Goal: Information Seeking & Learning: Understand process/instructions

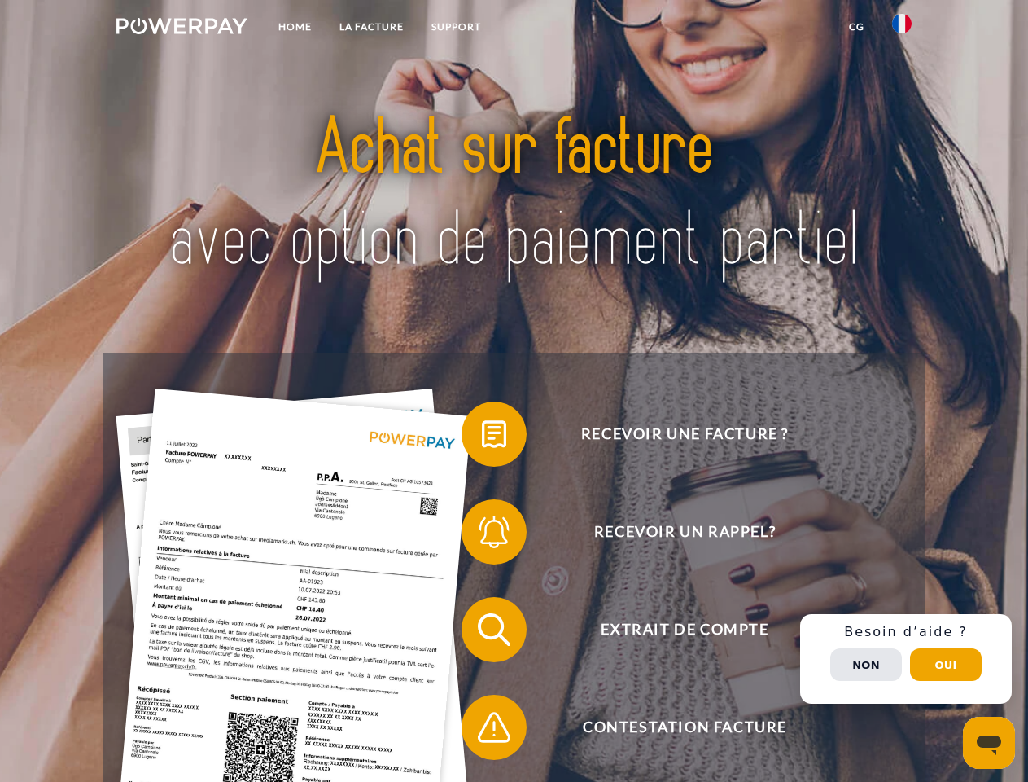
click at [182, 28] on img at bounding box center [181, 26] width 131 height 16
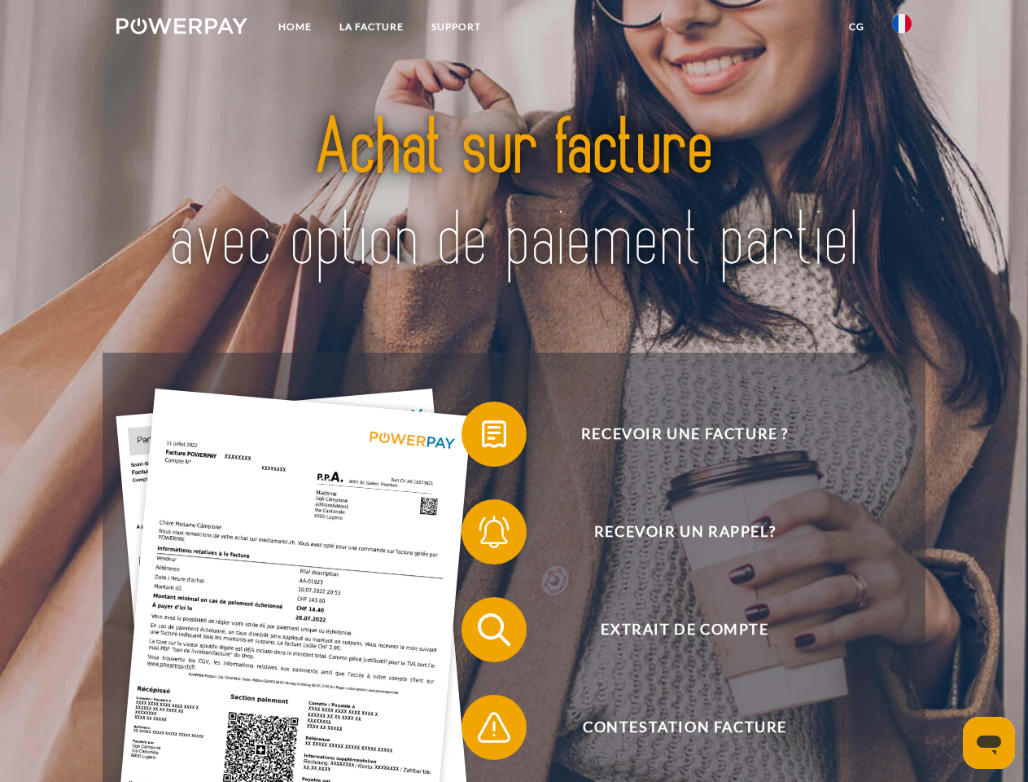
click at [902, 28] on img at bounding box center [902, 24] width 20 height 20
click at [856, 27] on link "CG" at bounding box center [856, 26] width 43 height 29
click at [482, 437] on span at bounding box center [469, 433] width 81 height 81
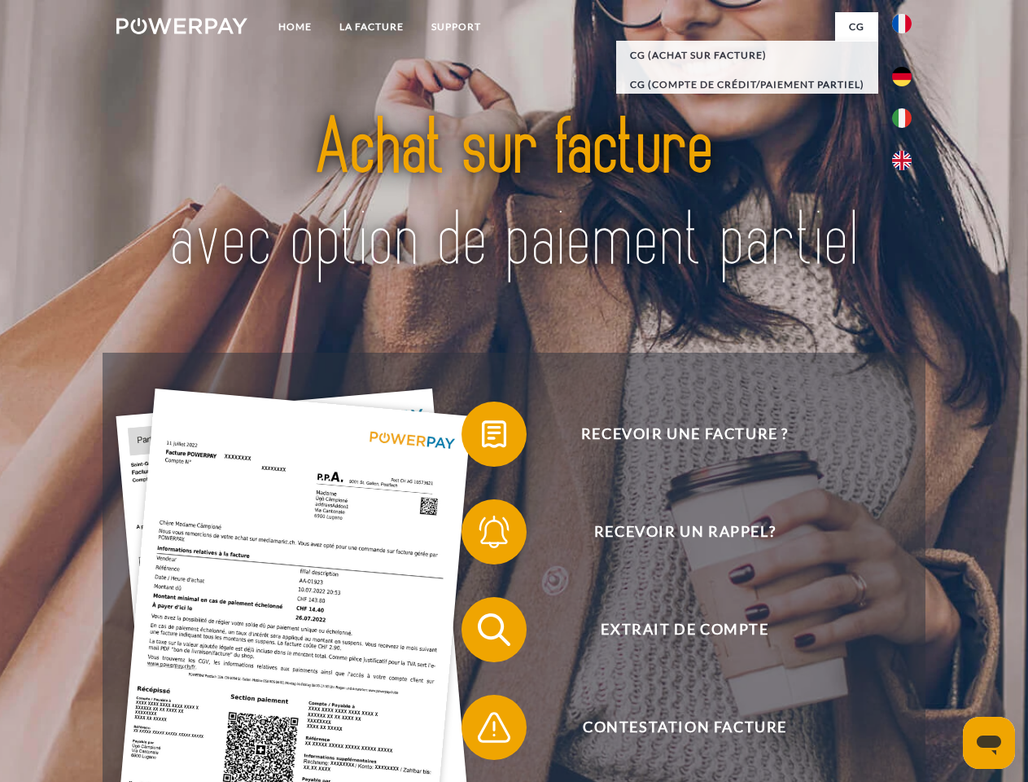
click at [482, 535] on div "Recevoir une facture ? Recevoir un rappel? Extrait de compte retour" at bounding box center [514, 677] width 822 height 651
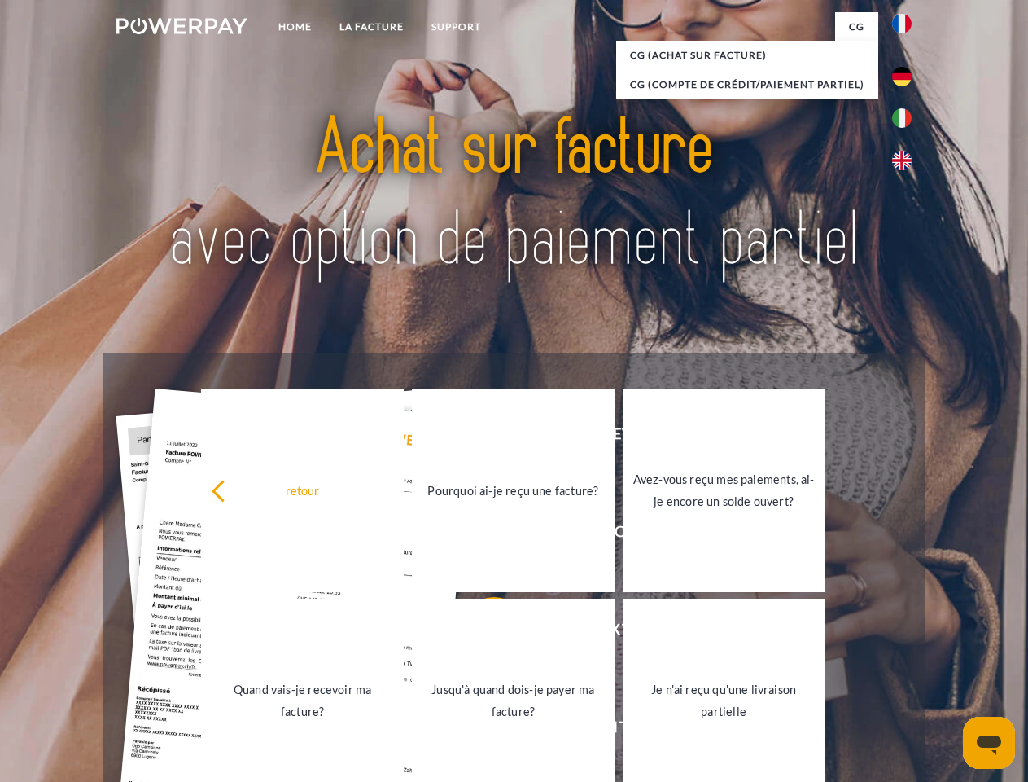
click at [482, 633] on link "Jusqu'à quand dois-je payer ma facture?" at bounding box center [513, 700] width 203 height 204
click at [482, 730] on span at bounding box center [469, 726] width 81 height 81
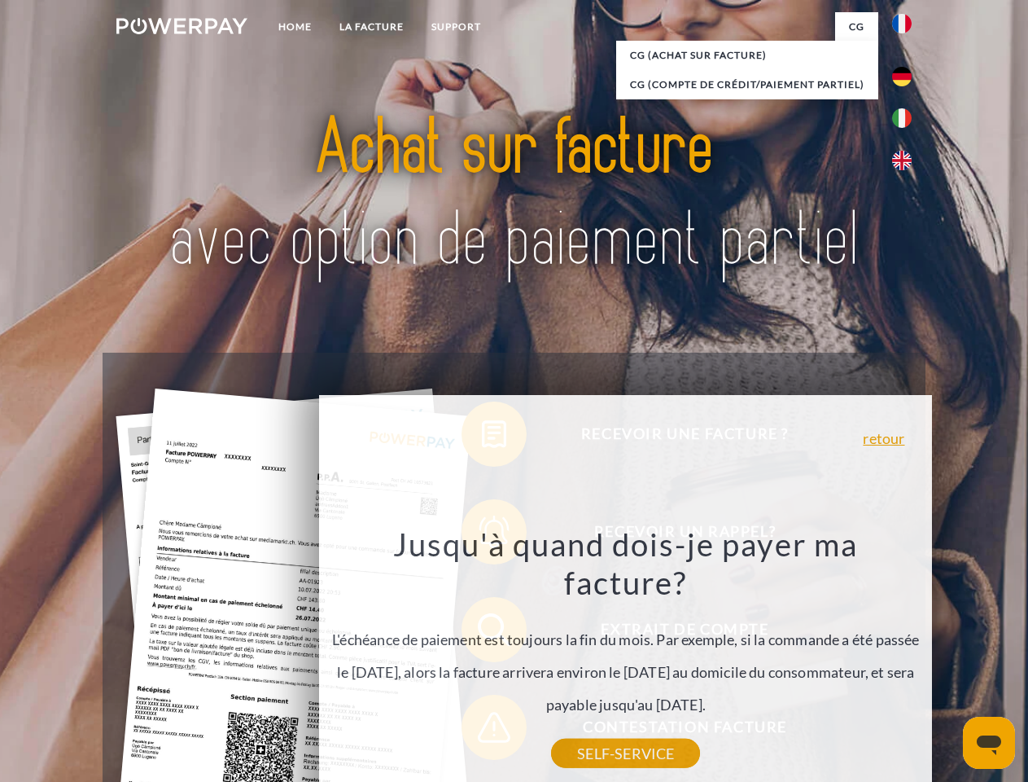
click at [906, 659] on div "Recevoir une facture ? Recevoir un rappel? Extrait de compte retour" at bounding box center [514, 677] width 822 height 651
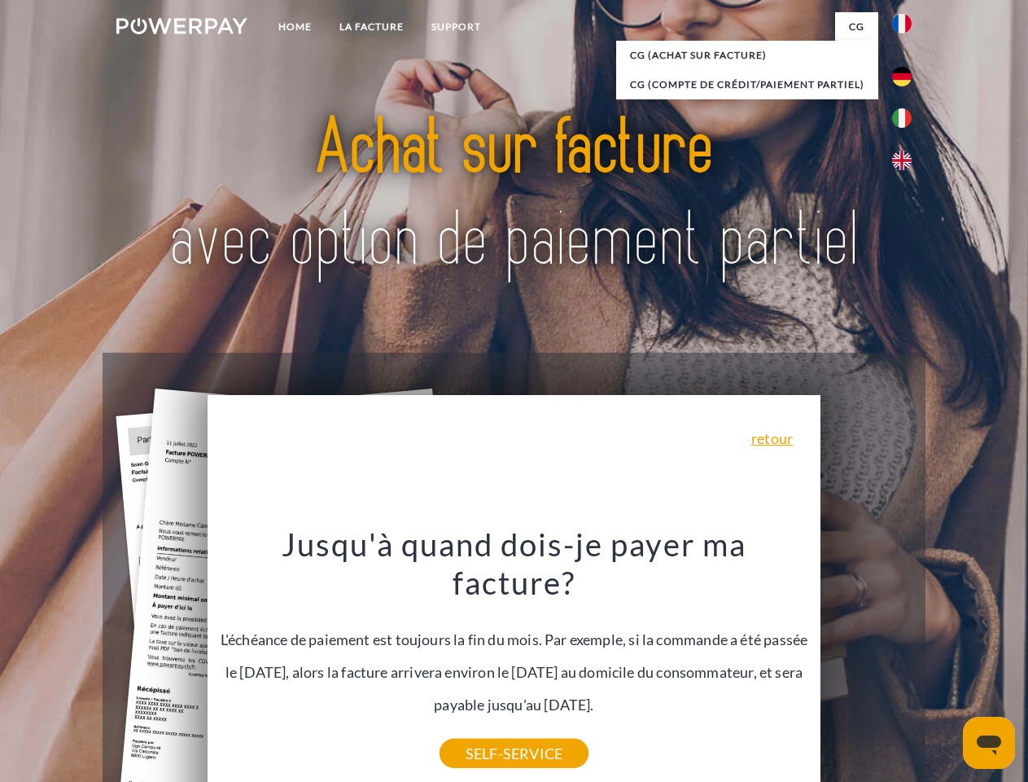
click at [866, 662] on span "Extrait de compte" at bounding box center [684, 629] width 399 height 65
click at [946, 664] on header "Home LA FACTURE Support" at bounding box center [514, 562] width 1028 height 1124
